Goal: Information Seeking & Learning: Learn about a topic

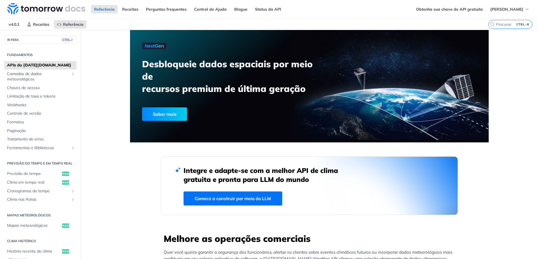
click at [71, 73] on icon "Mostrar subpáginas para Camadas de Dados Meteorológicos" at bounding box center [73, 74] width 4 height 4
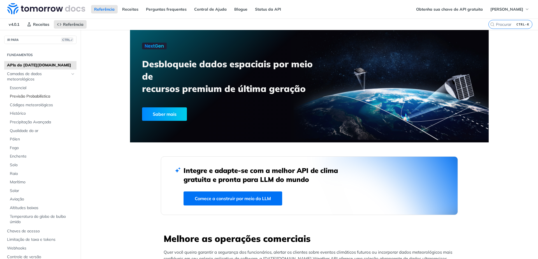
click at [36, 96] on font "Previsão Probabilística" at bounding box center [30, 96] width 40 height 5
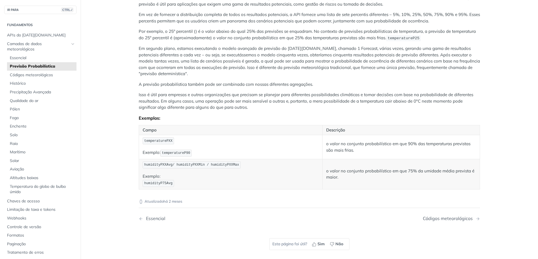
scroll to position [101, 0]
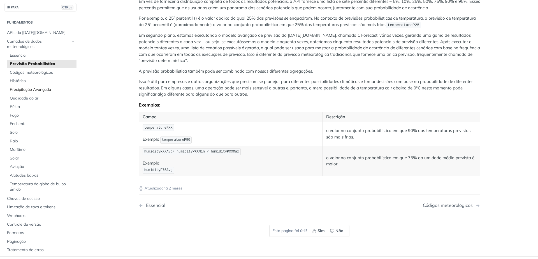
click at [23, 88] on font "Precipitação Avançada" at bounding box center [30, 89] width 41 height 5
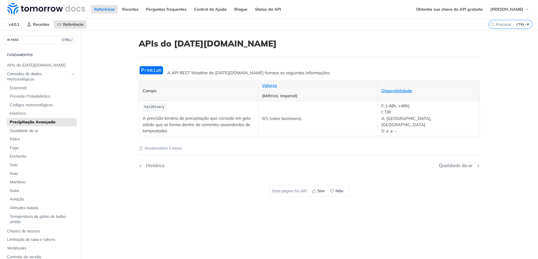
click at [39, 121] on font "Precipitação Avançada" at bounding box center [33, 121] width 46 height 5
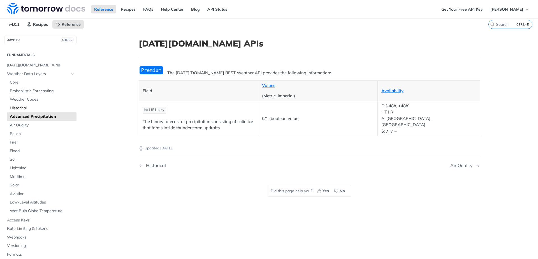
click at [23, 110] on span "Historical" at bounding box center [42, 108] width 65 height 6
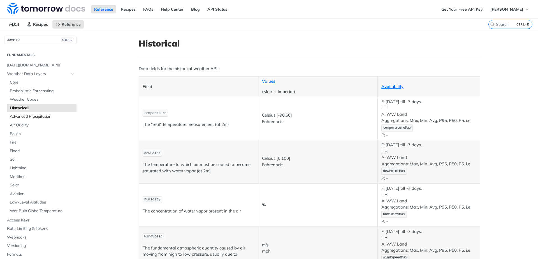
click at [19, 118] on span "Advanced Precipitation" at bounding box center [42, 117] width 65 height 6
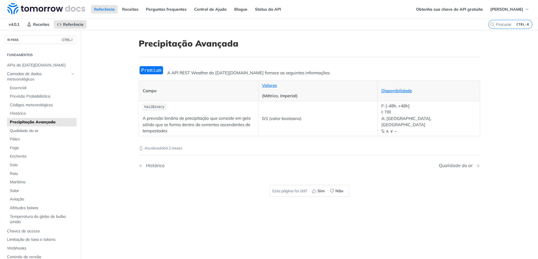
click at [105, 127] on main "IR PARA CTRL-/ Fundamentos APIs do [DATE][DOMAIN_NAME] Camadas de dados meteoro…" at bounding box center [269, 159] width 538 height 259
click at [30, 96] on font "Previsão Probabilística" at bounding box center [30, 96] width 40 height 5
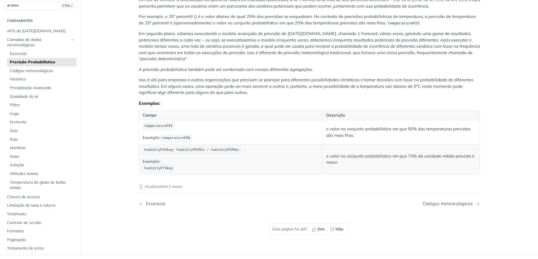
scroll to position [99, 0]
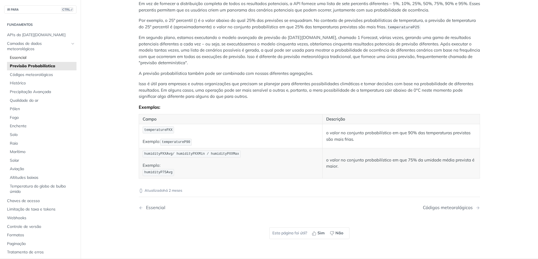
click at [33, 56] on span "Essencial" at bounding box center [42, 58] width 65 height 6
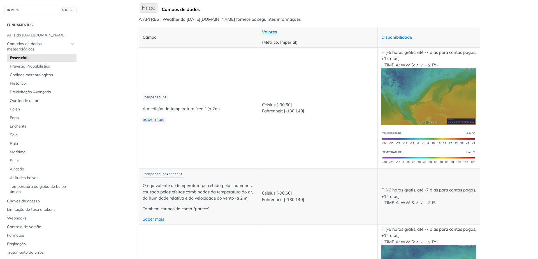
scroll to position [67, 0]
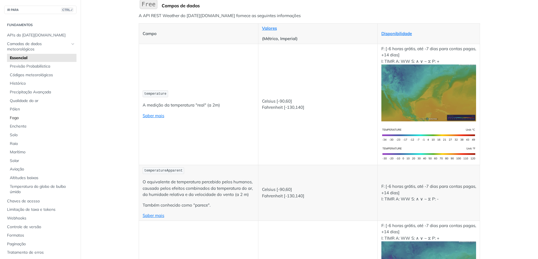
click at [16, 119] on font "Fogo" at bounding box center [14, 117] width 9 height 5
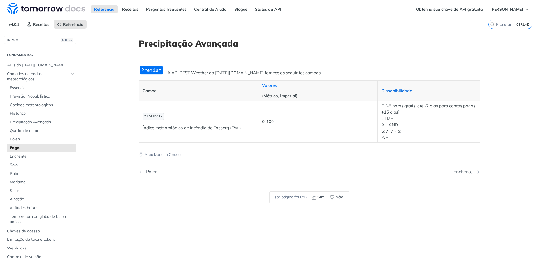
click at [391, 90] on font "Disponibilidade" at bounding box center [397, 90] width 31 height 5
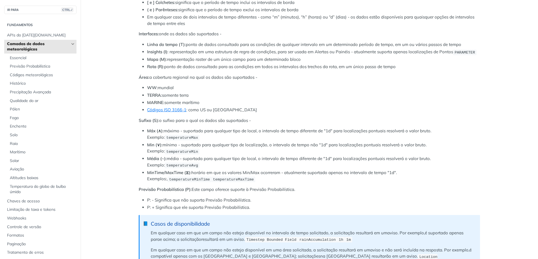
scroll to position [269, 0]
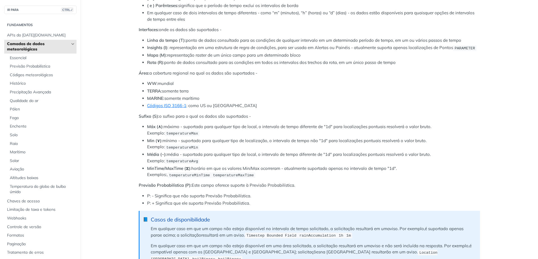
click at [71, 43] on icon "Mostrar subpáginas para Camadas de Dados Meteorológicos" at bounding box center [73, 44] width 4 height 4
